Goal: Book appointment/travel/reservation

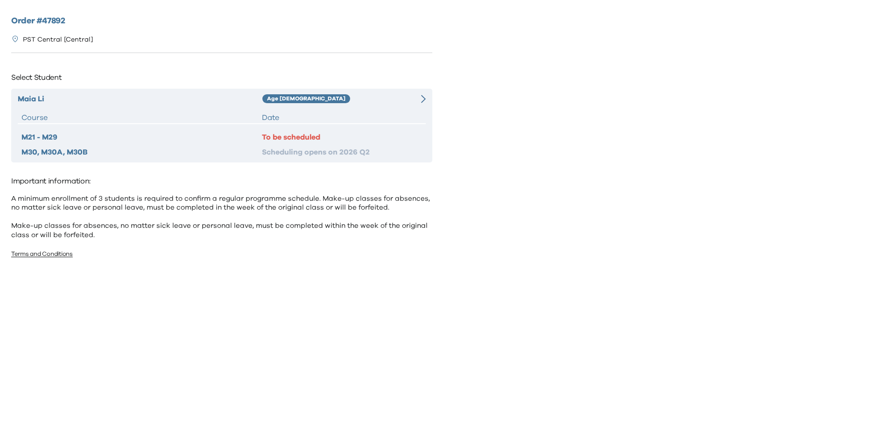
click at [293, 135] on div "To be scheduled" at bounding box center [342, 137] width 160 height 11
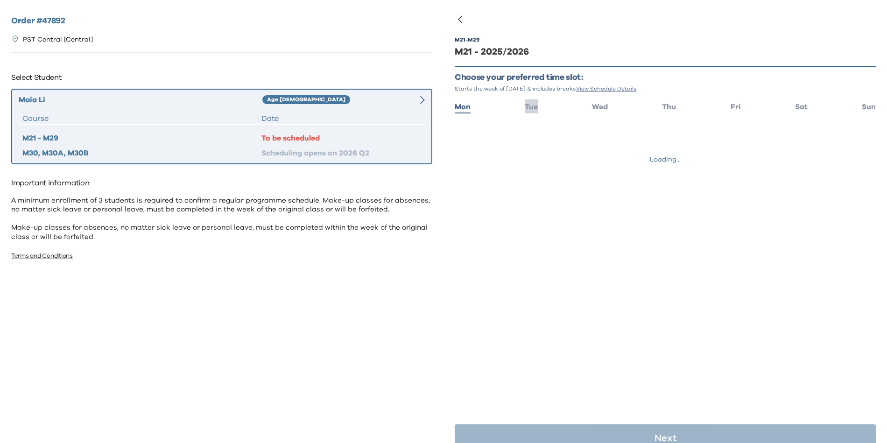
click at [531, 99] on li "Tue" at bounding box center [531, 106] width 13 height 14
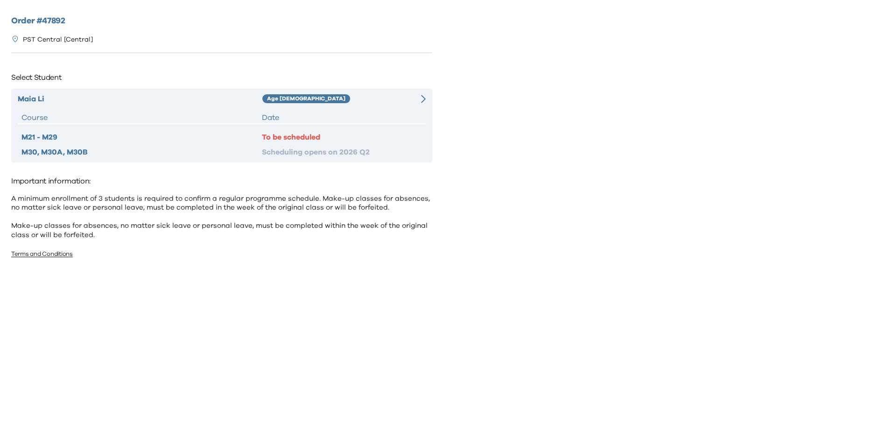
click at [332, 138] on div "To be scheduled" at bounding box center [342, 137] width 160 height 11
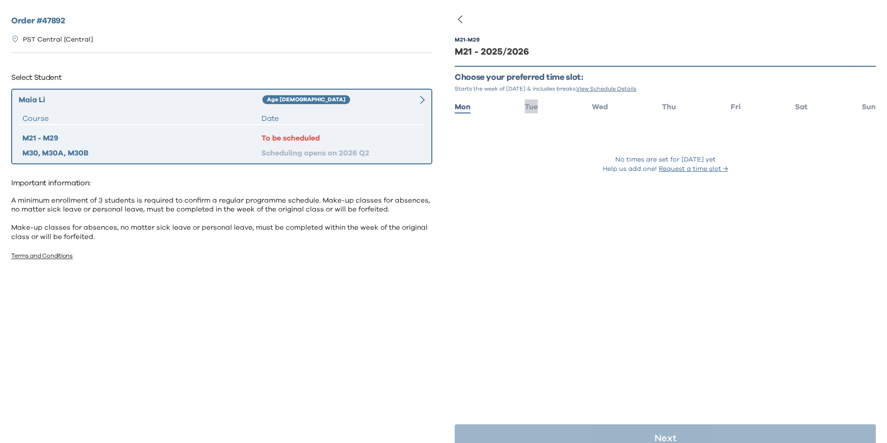
click at [534, 107] on span "Tue" at bounding box center [531, 106] width 13 height 7
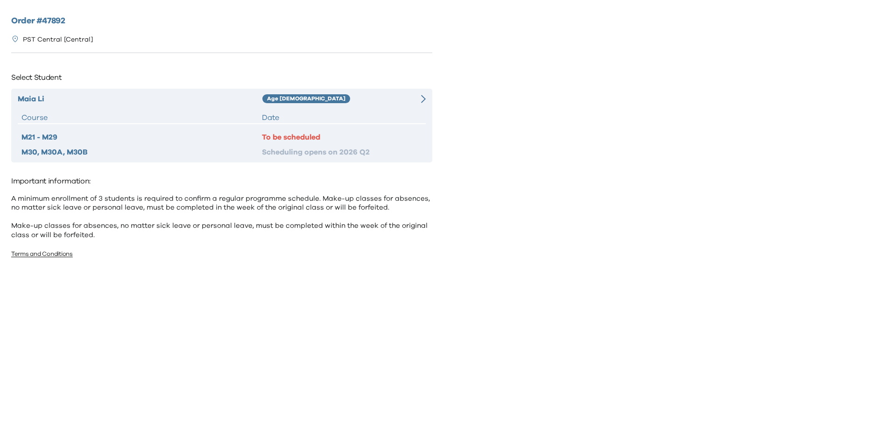
click at [349, 153] on div "Scheduling opens on 2026 Q2" at bounding box center [342, 152] width 160 height 11
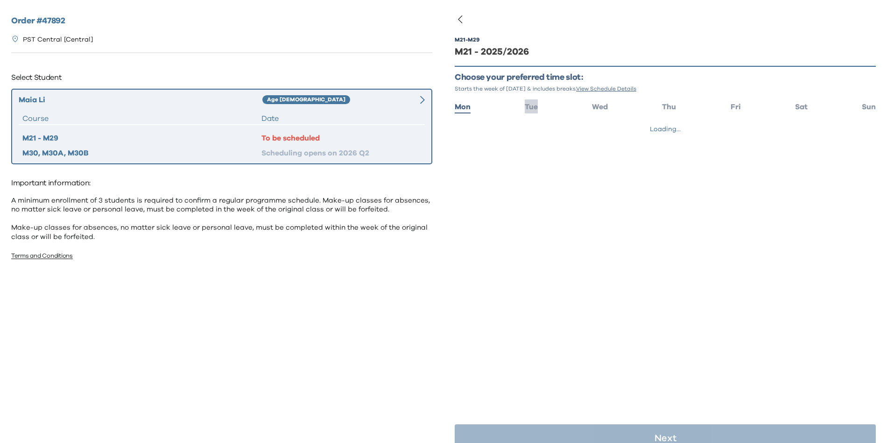
click at [532, 106] on span "Tue" at bounding box center [531, 106] width 13 height 7
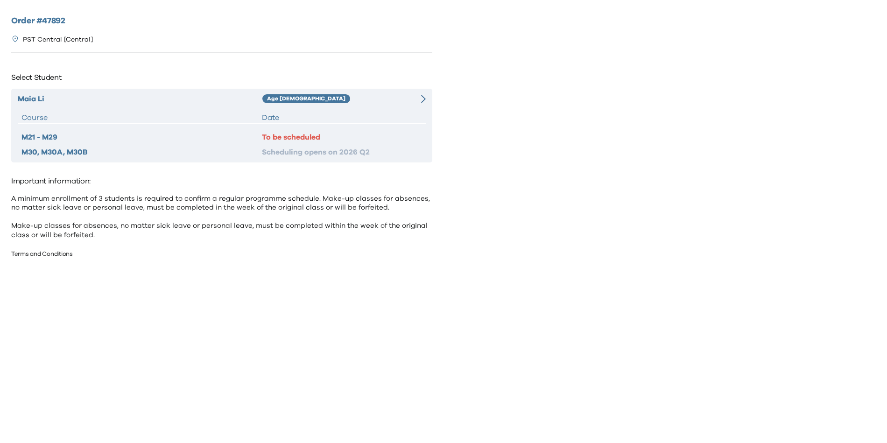
click at [321, 151] on div "Scheduling opens on 2026 Q2" at bounding box center [342, 152] width 160 height 11
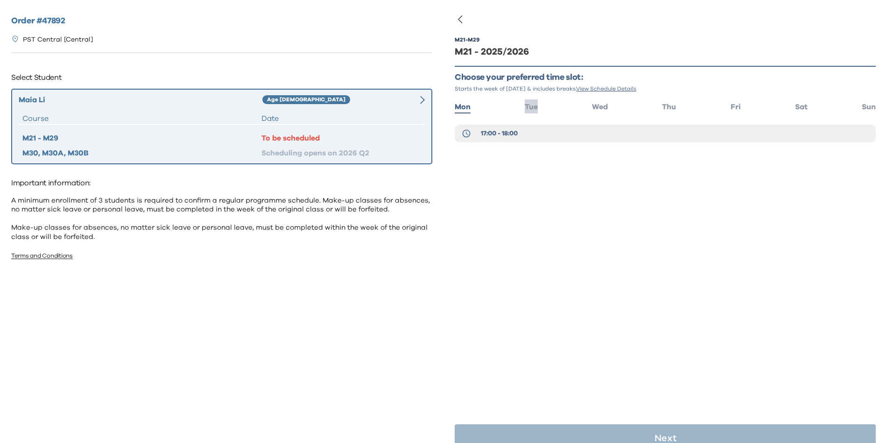
click at [532, 107] on span "Tue" at bounding box center [531, 106] width 13 height 7
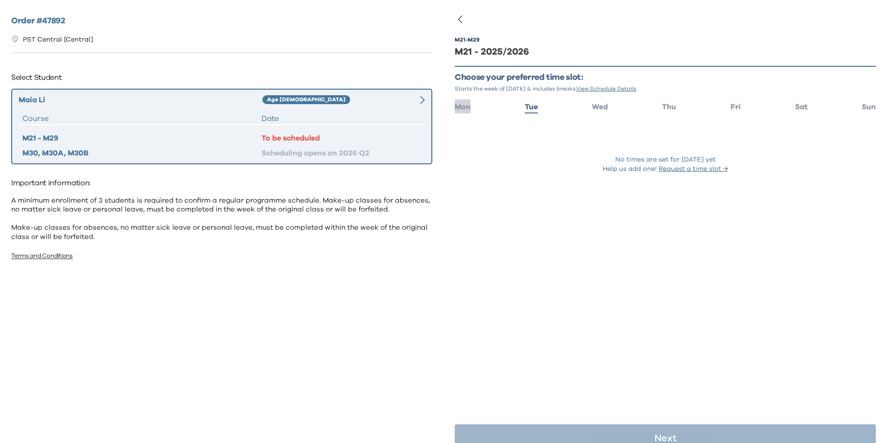
click at [460, 110] on span "Mon" at bounding box center [463, 106] width 16 height 7
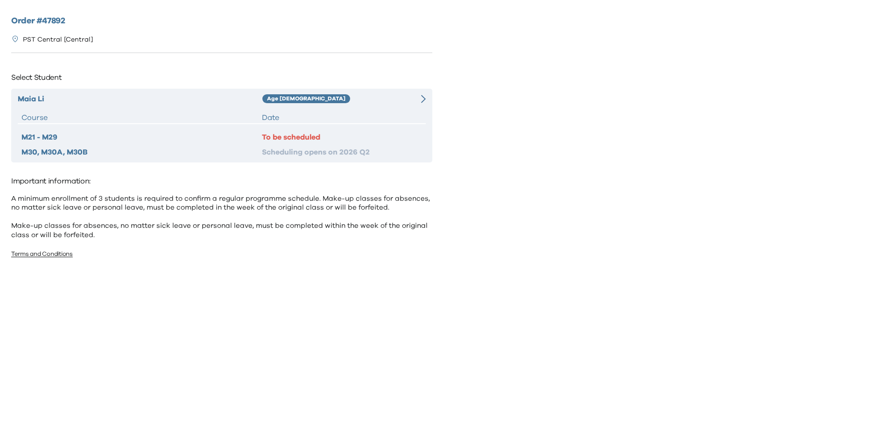
click at [332, 139] on div "To be scheduled" at bounding box center [342, 137] width 160 height 11
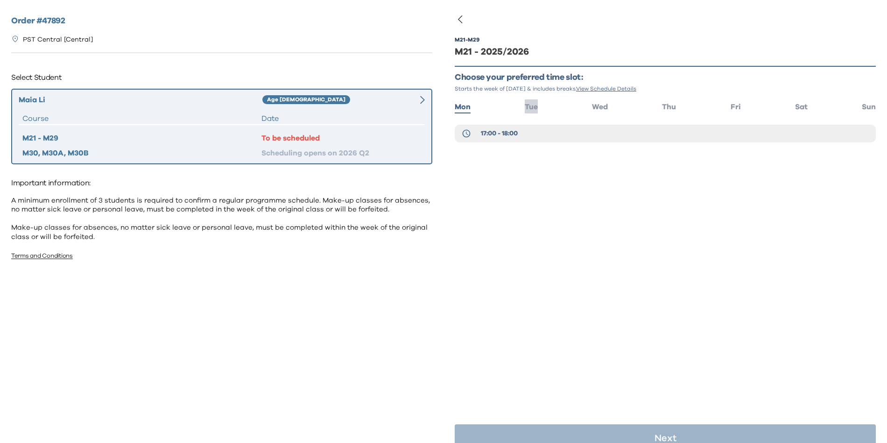
click at [534, 106] on span "Tue" at bounding box center [531, 106] width 13 height 7
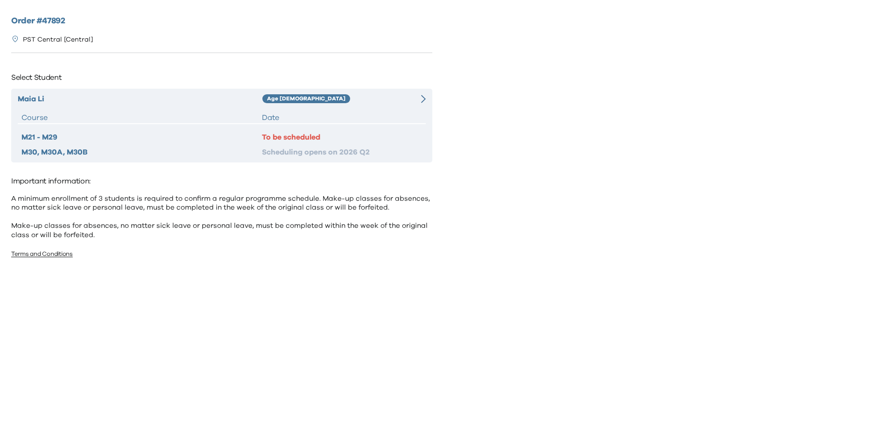
click at [343, 134] on div "To be scheduled" at bounding box center [342, 137] width 160 height 11
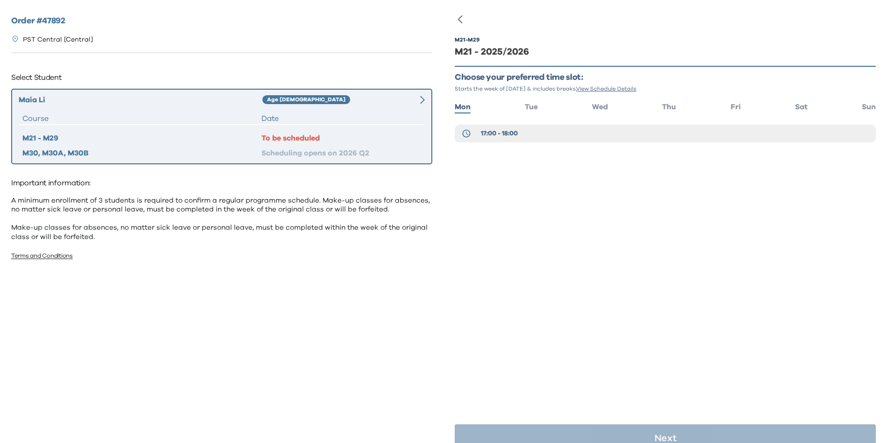
click at [538, 108] on ul "Mon Tue Wed Thu Fri Sat Sun" at bounding box center [665, 106] width 421 height 14
click at [534, 106] on span "Tue" at bounding box center [531, 106] width 13 height 7
click at [507, 135] on span "17:00 - 18:00" at bounding box center [499, 133] width 37 height 9
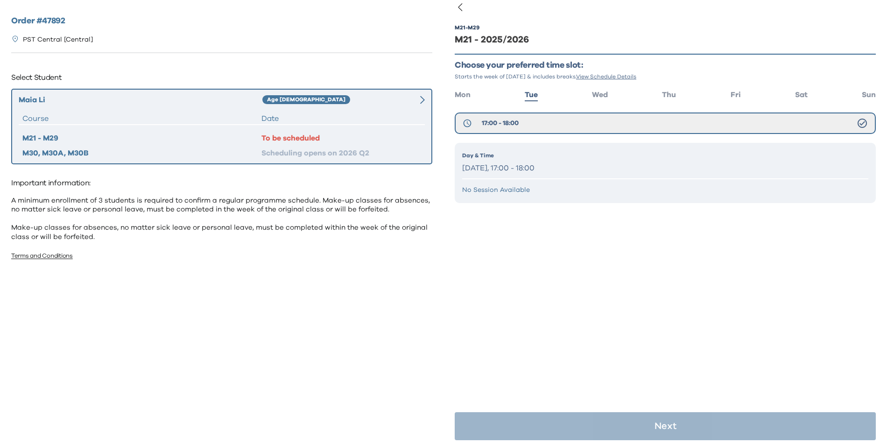
scroll to position [19, 0]
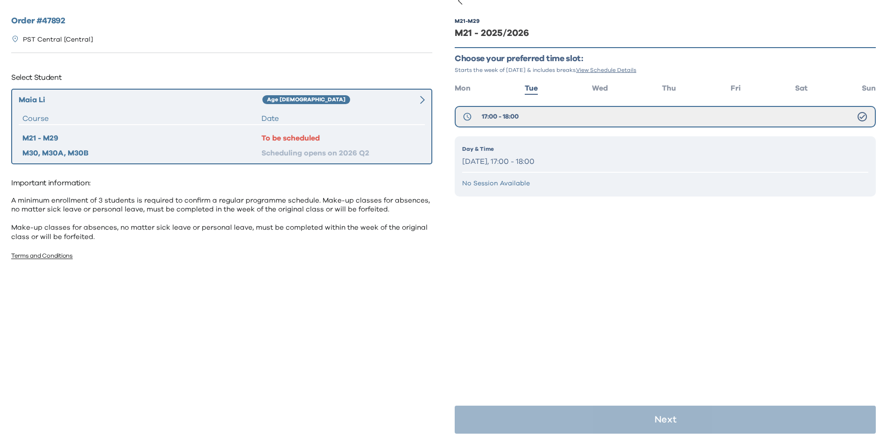
click at [568, 156] on p "[DATE], 17:00 - 18:00" at bounding box center [665, 162] width 406 height 14
click at [536, 156] on p "[DATE], 17:00 - 18:00" at bounding box center [665, 162] width 406 height 14
click at [472, 148] on p "Day & Time" at bounding box center [665, 149] width 406 height 8
click at [521, 160] on p "[DATE], 17:00 - 18:00" at bounding box center [665, 162] width 406 height 14
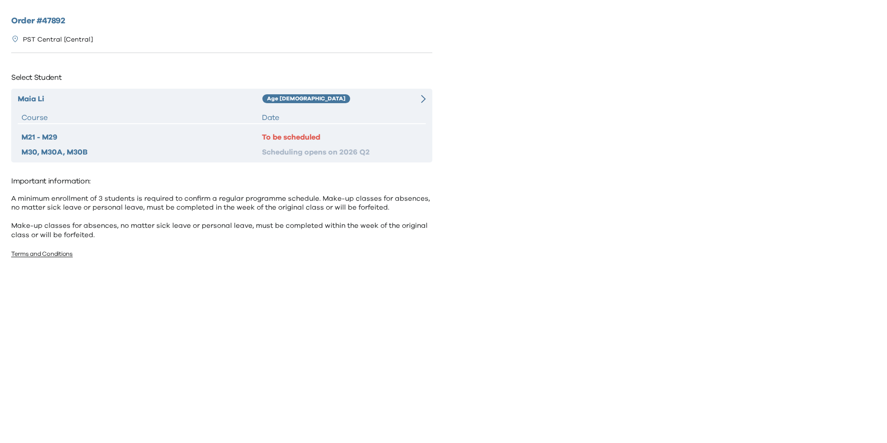
click at [281, 142] on div "M21 - M29 To be scheduled M30, M30A, M30B Scheduling opens on 2026 Q2" at bounding box center [222, 145] width 408 height 26
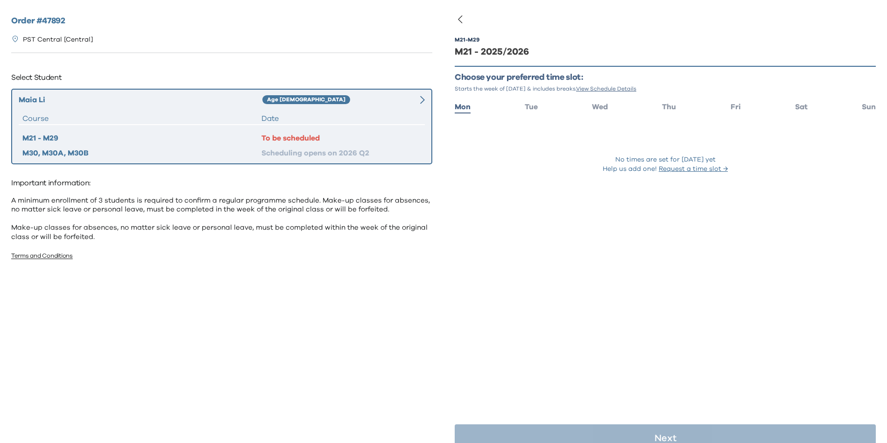
click at [515, 109] on ul "Mon Tue Wed Thu Fri Sat Sun" at bounding box center [665, 106] width 421 height 14
click at [528, 104] on span "Tue" at bounding box center [531, 106] width 13 height 7
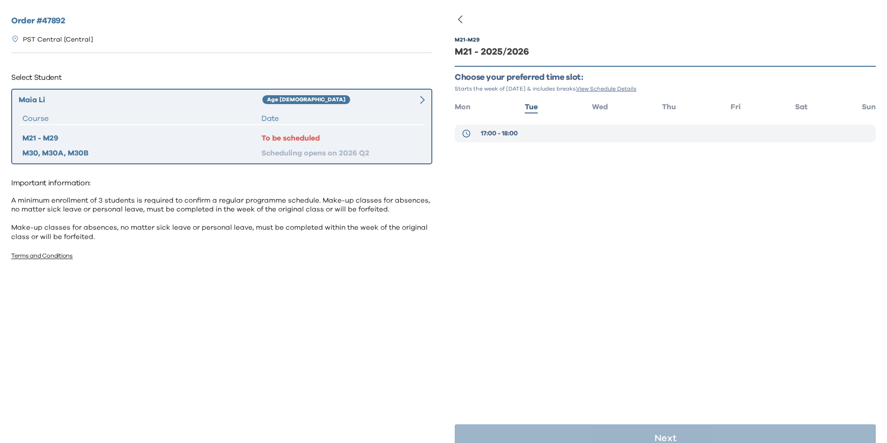
click at [566, 137] on button "17:00 - 18:00" at bounding box center [665, 134] width 421 height 18
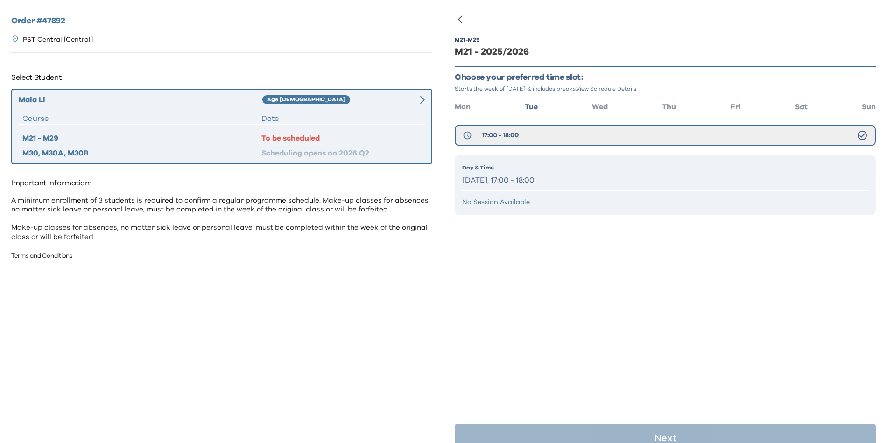
click at [458, 169] on div "Day & Time Tuesday, 17:00 - 18:00 No Session Available" at bounding box center [665, 185] width 421 height 60
click at [482, 190] on hr at bounding box center [665, 190] width 406 height 1
click at [486, 206] on p "No Session Available" at bounding box center [665, 201] width 406 height 9
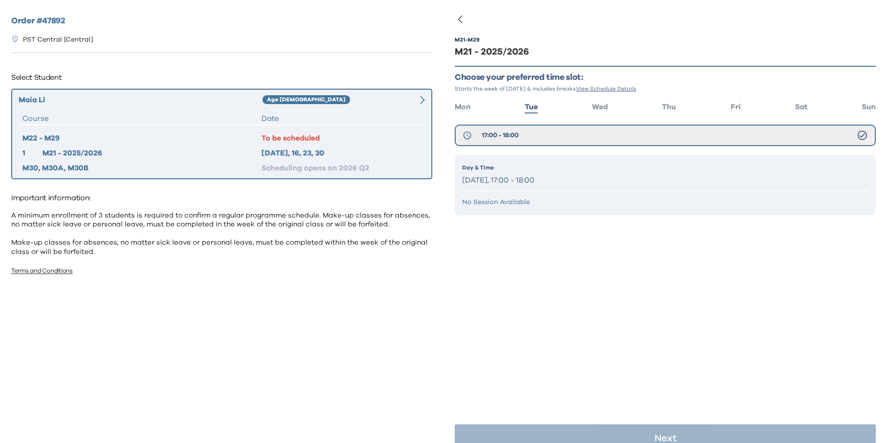
click at [76, 166] on div "M30, M30A, M30B" at bounding box center [141, 167] width 239 height 11
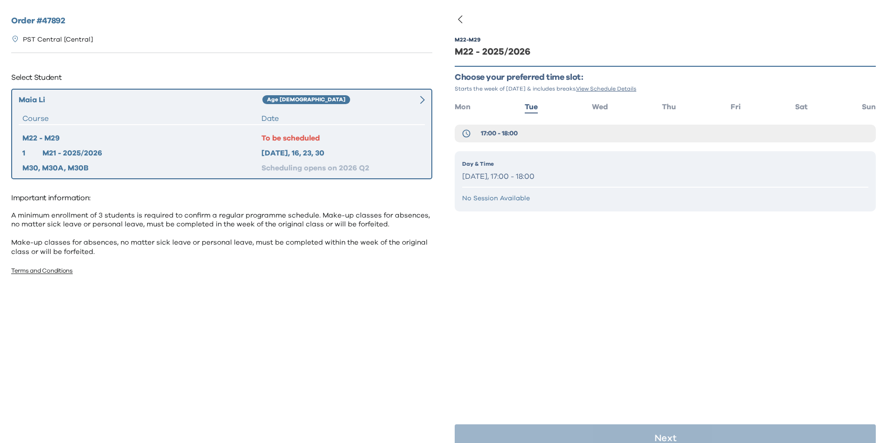
click at [300, 131] on div "Maia Li Age 8-9 Course Date M22 - M29 To be scheduled 1 M21 - 2025/2026 2025 Se…" at bounding box center [221, 134] width 421 height 91
click at [300, 138] on div "To be scheduled" at bounding box center [341, 138] width 160 height 11
click at [521, 172] on p "[DATE], 17:00 - 18:00" at bounding box center [665, 177] width 406 height 14
click at [310, 95] on div "Age [DEMOGRAPHIC_DATA]" at bounding box center [333, 99] width 142 height 11
click at [454, 101] on div "M22 - M29 M22 - 2025/2026 Choose your preferred time slot: Starts the week of S…" at bounding box center [666, 221] width 444 height 443
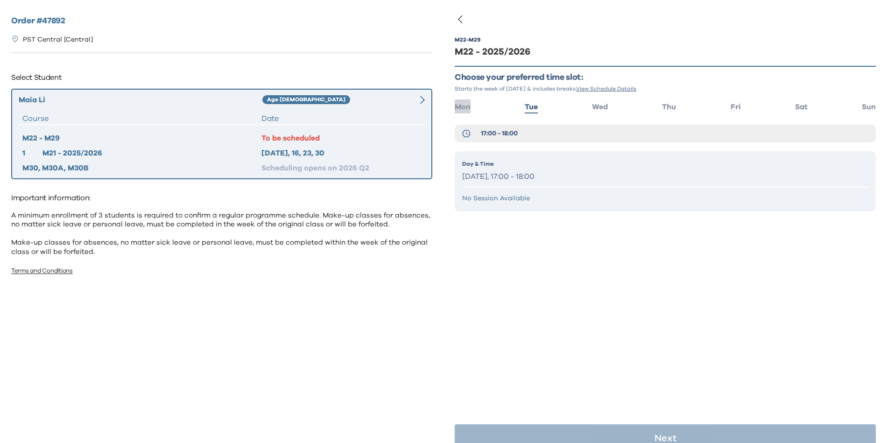
click at [463, 106] on span "Mon" at bounding box center [463, 106] width 16 height 7
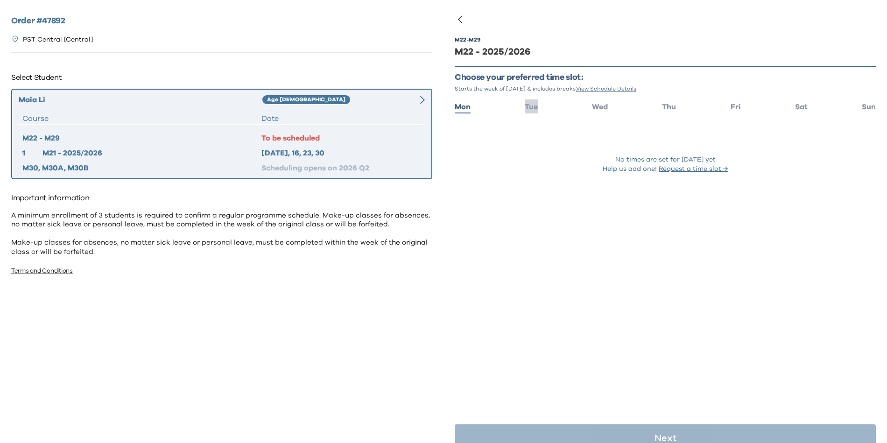
click at [531, 104] on span "Tue" at bounding box center [531, 106] width 13 height 7
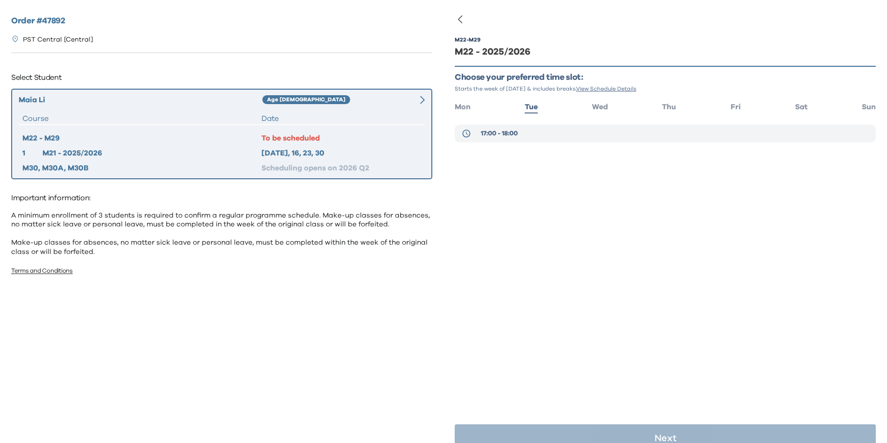
click at [533, 127] on button "17:00 - 18:00" at bounding box center [665, 134] width 421 height 18
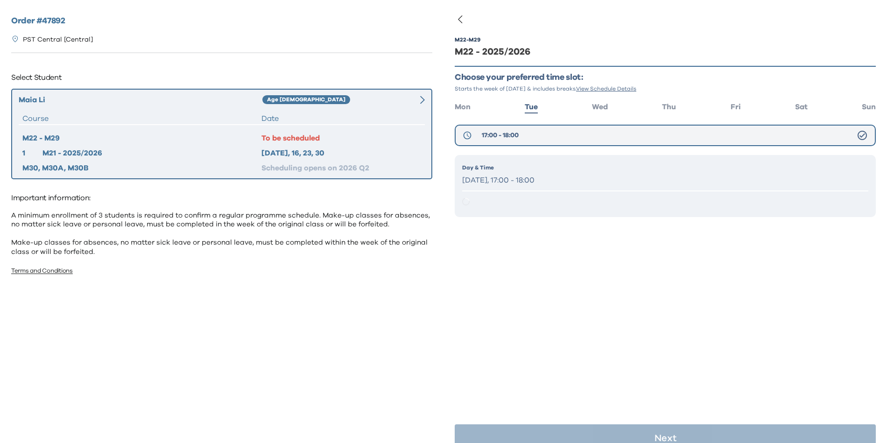
click at [533, 127] on button "17:00 - 18:00" at bounding box center [665, 135] width 421 height 21
click at [552, 190] on hr at bounding box center [665, 190] width 406 height 1
click at [528, 183] on p "[DATE], 17:00 - 18:00" at bounding box center [665, 181] width 406 height 14
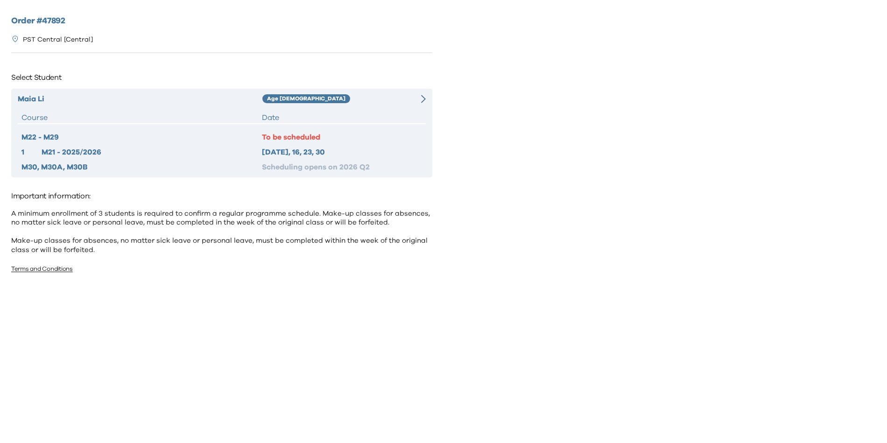
click at [294, 142] on div "To be scheduled" at bounding box center [342, 137] width 160 height 11
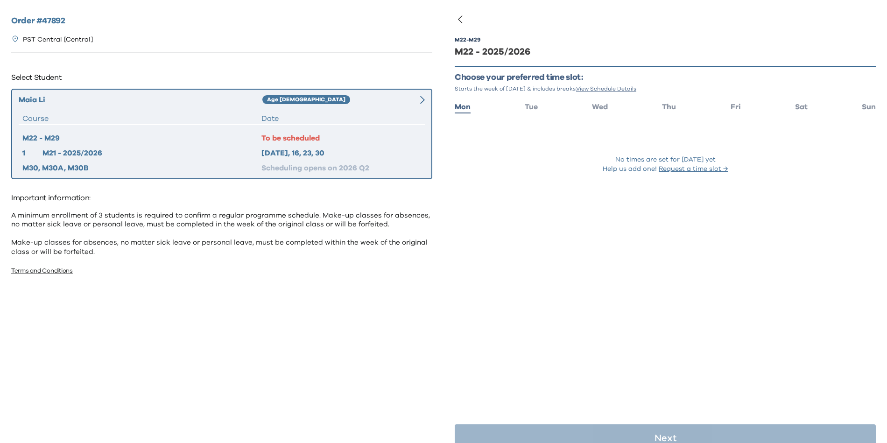
click at [533, 113] on div "M22 - M29 M22 - 2025/2026 Choose your preferred time slot: Starts the week of […" at bounding box center [665, 116] width 421 height 189
click at [533, 113] on li "Tue" at bounding box center [531, 106] width 13 height 14
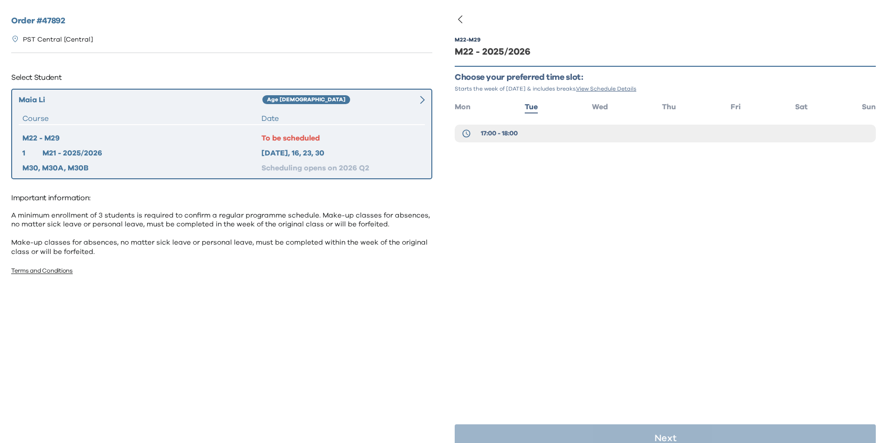
click at [533, 123] on div "M22 - M29 M22 - 2025/2026 Choose your preferred time slot: Starts the week of […" at bounding box center [665, 103] width 421 height 162
click at [534, 134] on button "17:00 - 18:00" at bounding box center [665, 134] width 421 height 18
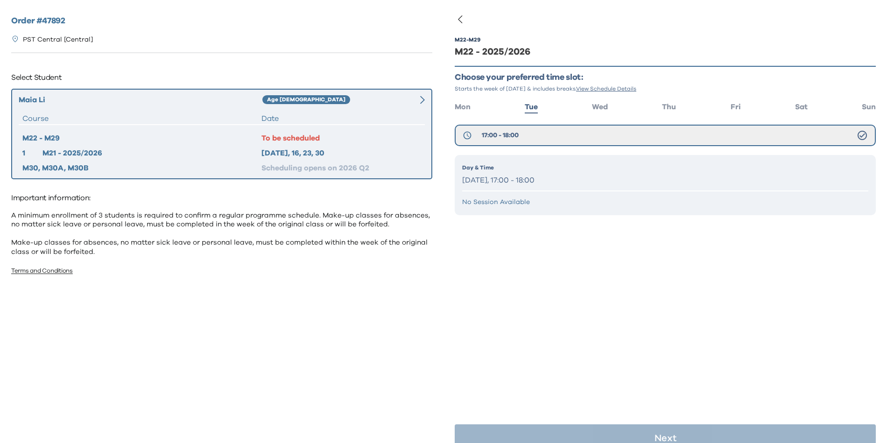
click at [525, 171] on p "Day & Time" at bounding box center [665, 167] width 406 height 8
click at [521, 173] on div "Day & Time [DATE], 17:00 - 18:00" at bounding box center [665, 175] width 406 height 24
click at [512, 203] on p "No Session Available" at bounding box center [665, 201] width 406 height 9
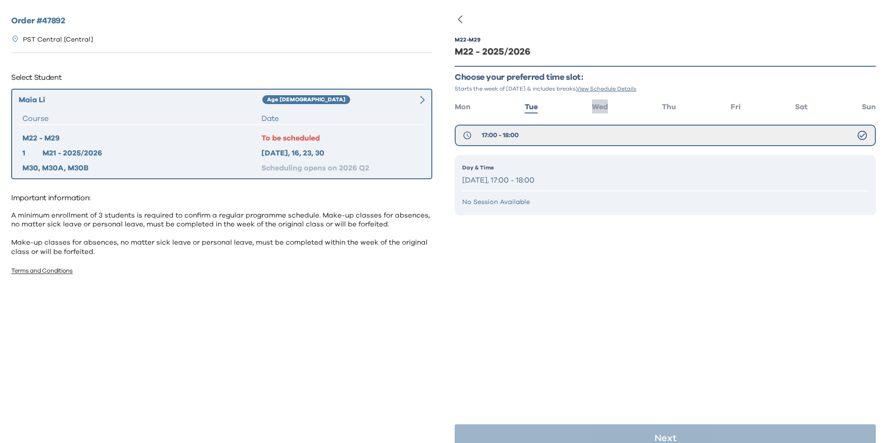
click at [598, 107] on span "Wed" at bounding box center [600, 106] width 16 height 7
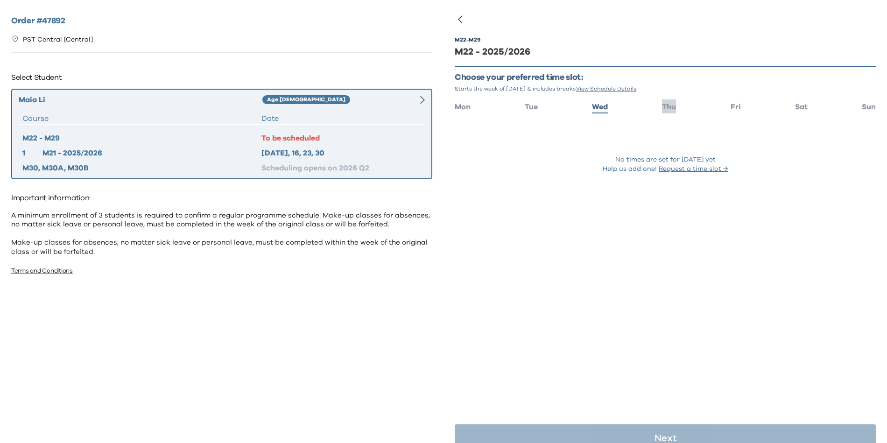
click at [671, 104] on span "Thu" at bounding box center [669, 106] width 14 height 7
click at [740, 104] on ul "Mon Tue Wed Thu Fri Sat Sun" at bounding box center [665, 106] width 421 height 14
click at [738, 107] on ul "Mon Tue Wed Thu Fri Sat Sun" at bounding box center [665, 106] width 421 height 14
click at [735, 109] on ul "Mon Tue Wed Thu Fri Sat Sun" at bounding box center [665, 106] width 421 height 14
click at [731, 108] on span "Fri" at bounding box center [736, 106] width 10 height 7
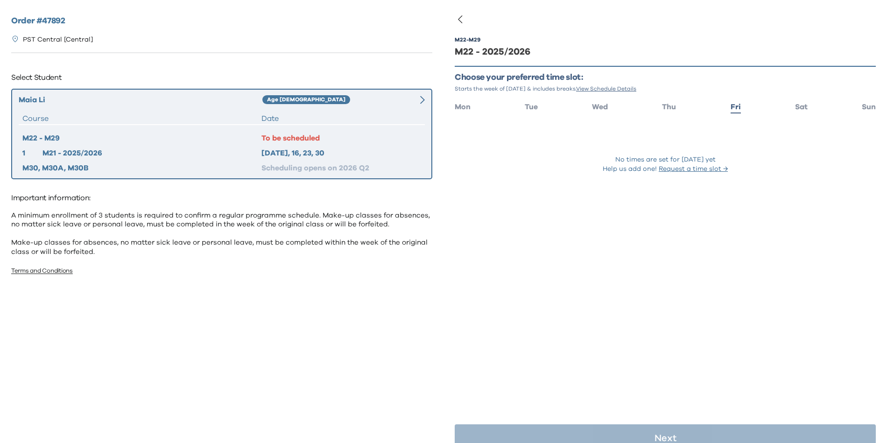
click at [801, 106] on ul "Mon Tue Wed Thu Fri Sat Sun" at bounding box center [665, 106] width 421 height 14
drag, startPoint x: 790, startPoint y: 109, endPoint x: 796, endPoint y: 109, distance: 5.1
click at [795, 110] on span "Sat" at bounding box center [801, 106] width 13 height 7
click at [871, 106] on div "M22 - M29 M22 - 2025/2026 Choose your preferred time slot: Starts the week of […" at bounding box center [666, 221] width 444 height 443
click at [862, 108] on span "Sun" at bounding box center [869, 106] width 14 height 7
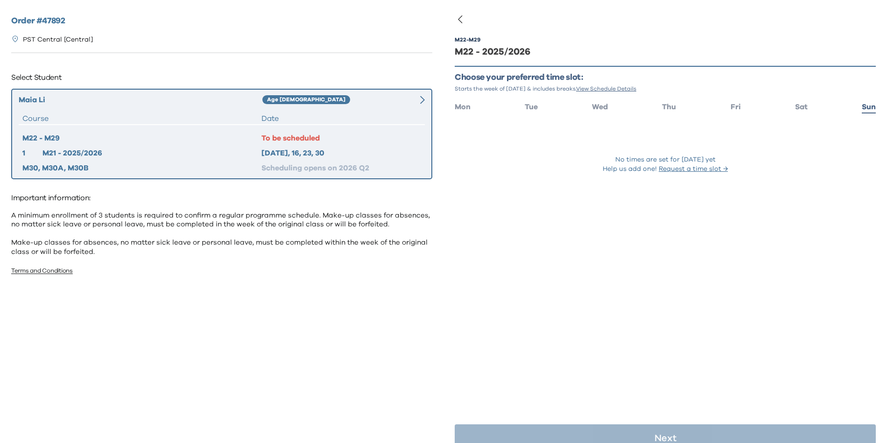
click at [292, 140] on div "To be scheduled" at bounding box center [341, 138] width 160 height 11
